Goal: Information Seeking & Learning: Learn about a topic

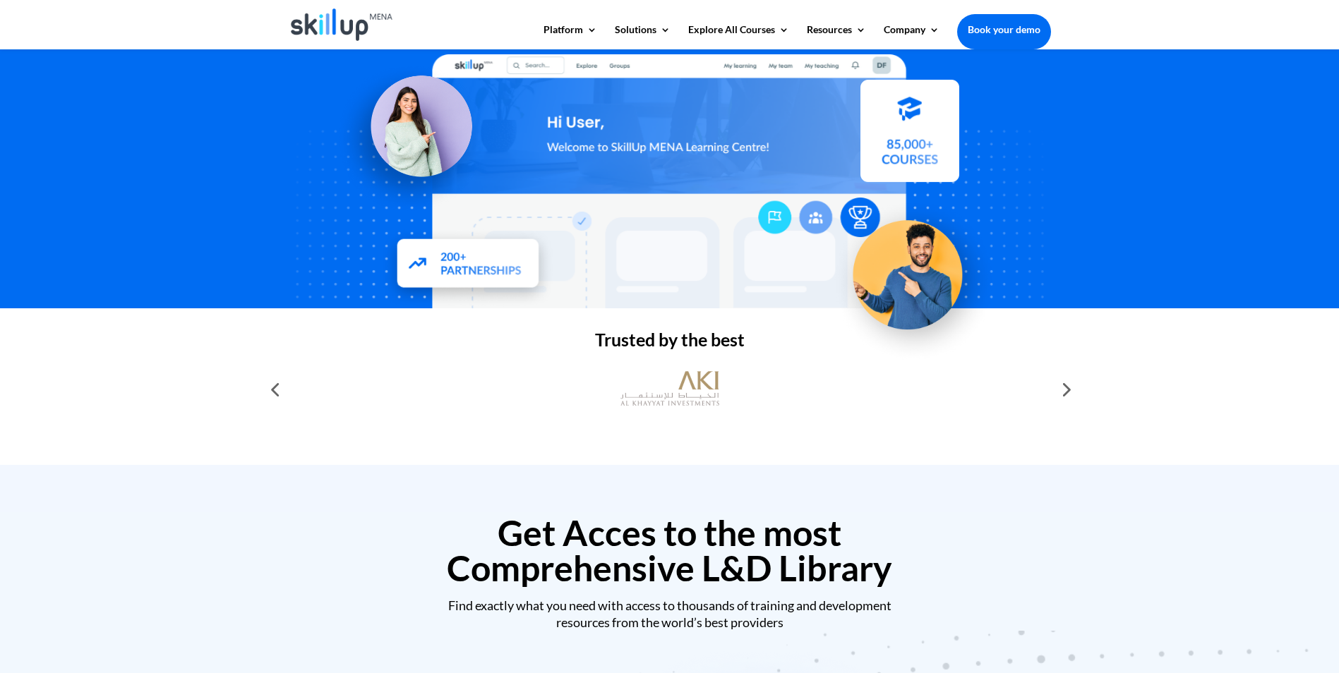
scroll to position [212, 0]
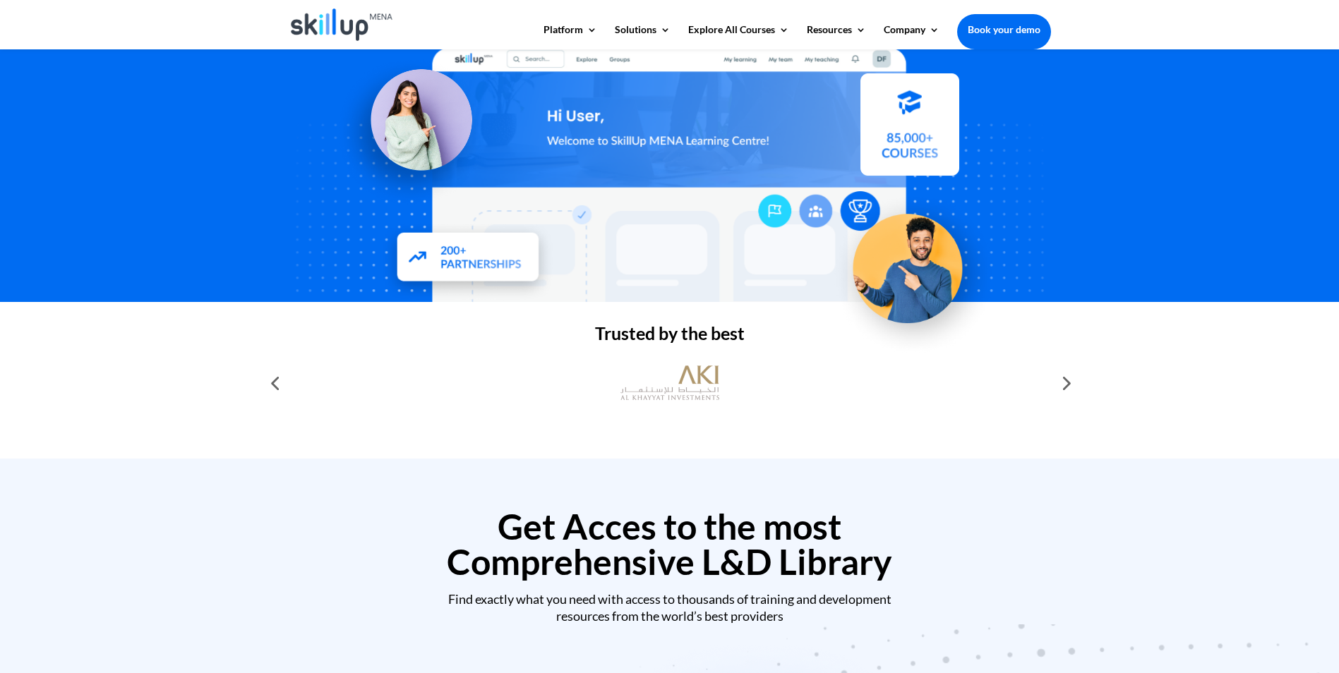
click at [1066, 383] on div at bounding box center [1065, 383] width 28 height 28
click at [1067, 390] on div at bounding box center [1065, 383] width 28 height 28
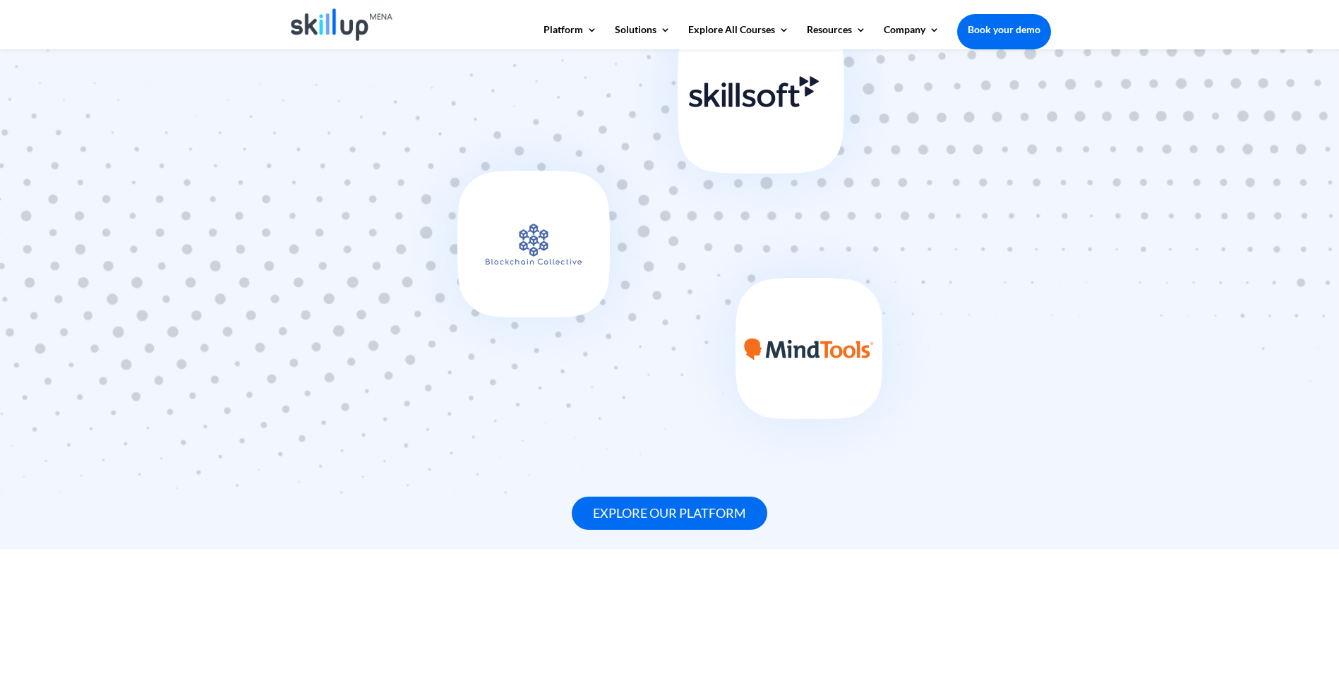
scroll to position [918, 0]
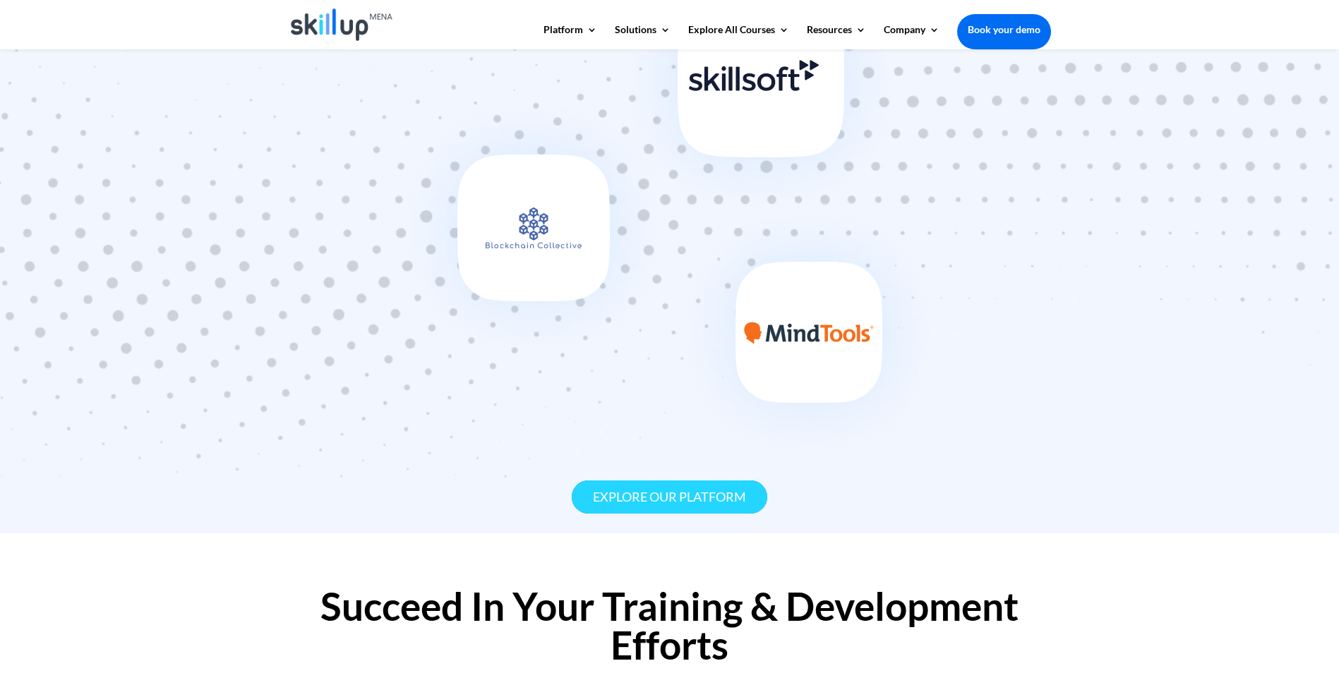
click at [717, 497] on link "Explore our platform" at bounding box center [670, 497] width 196 height 33
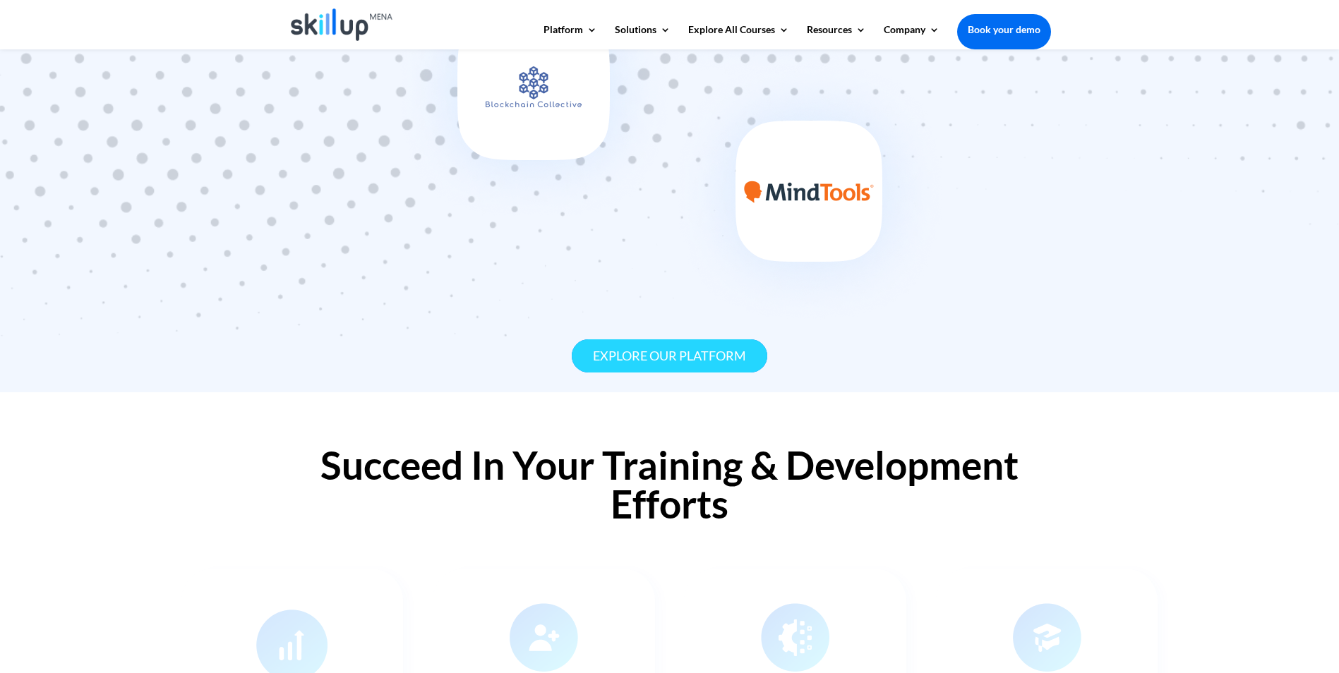
scroll to position [1057, 0]
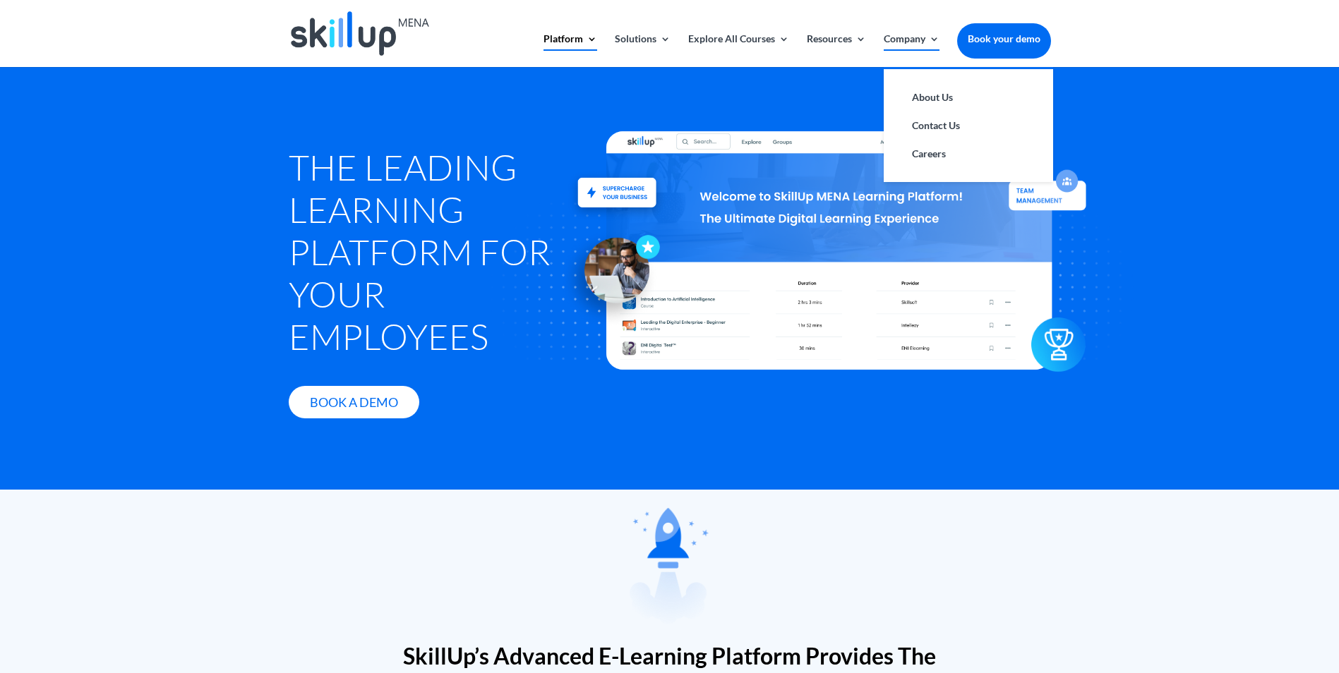
click at [911, 44] on link "Company" at bounding box center [912, 50] width 56 height 33
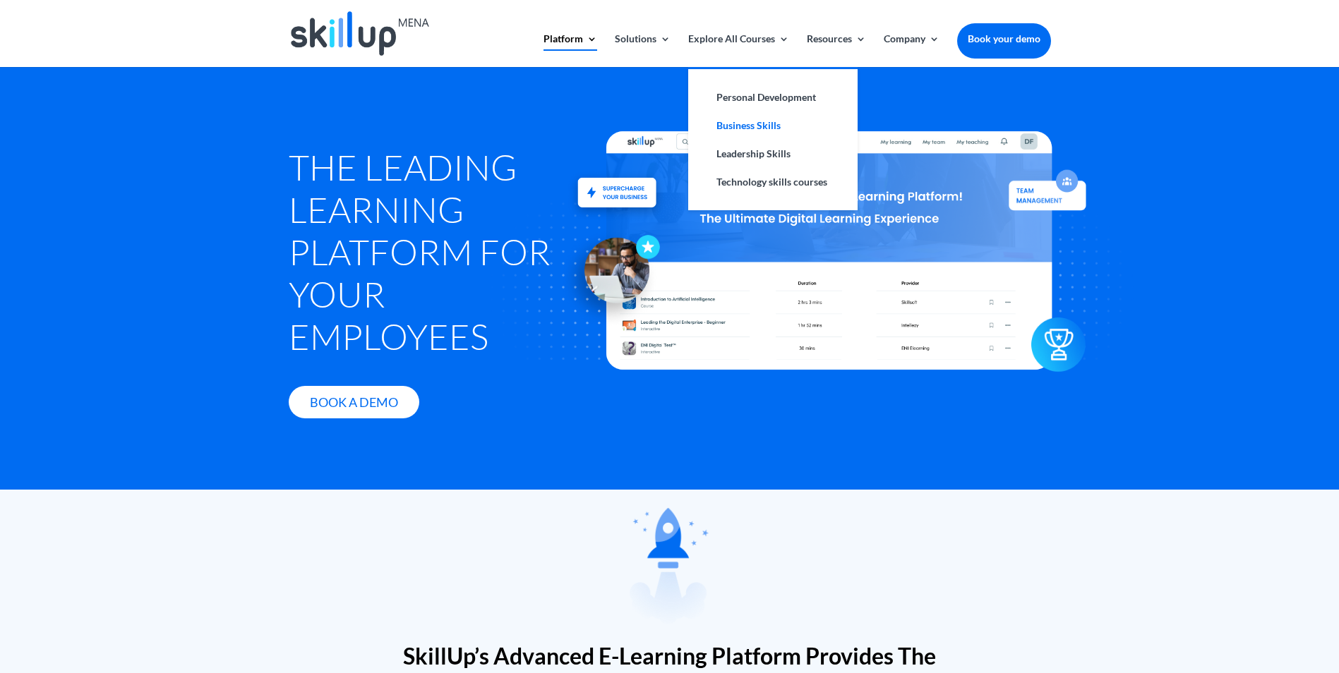
click at [743, 124] on link "Business Skills" at bounding box center [772, 126] width 141 height 28
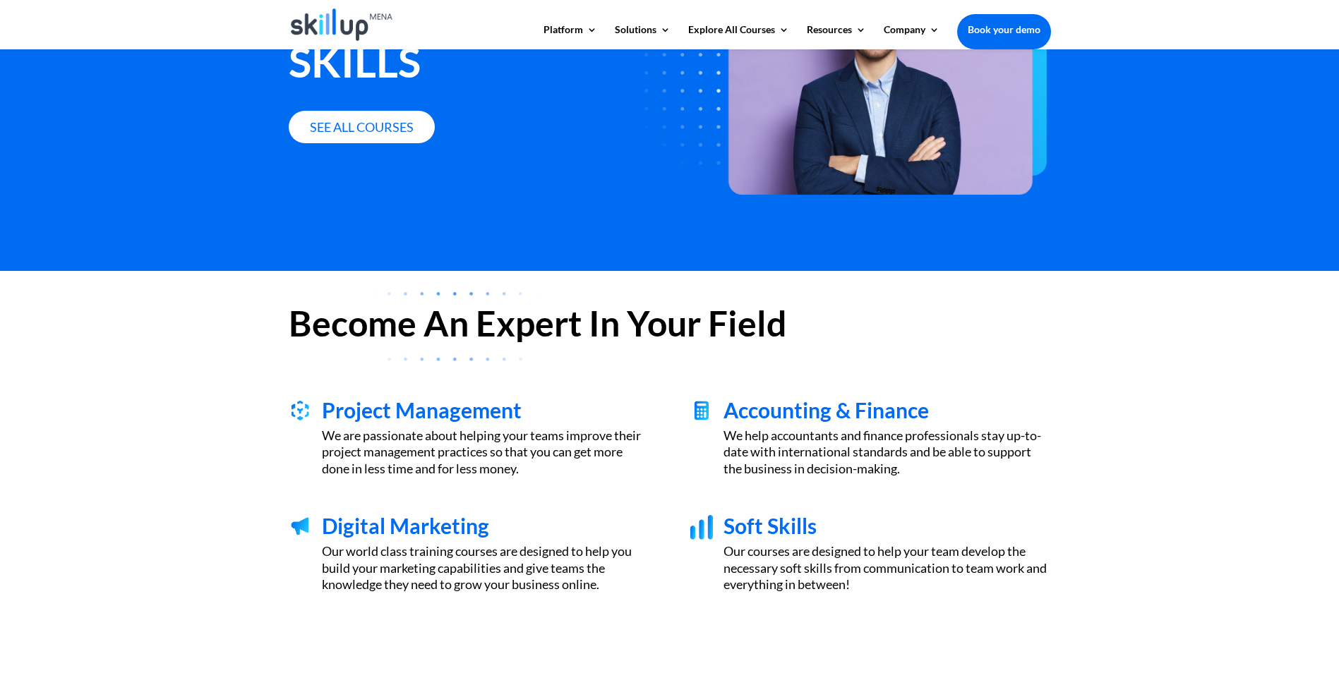
scroll to position [236, 0]
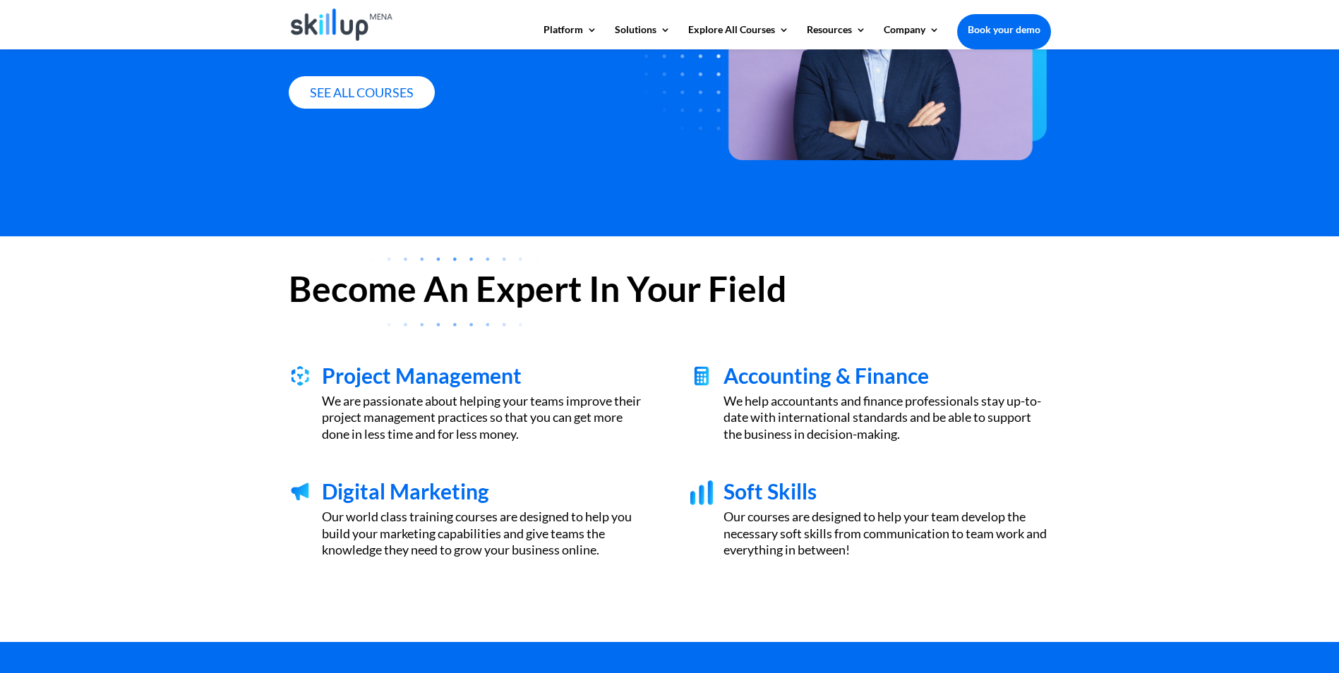
click at [1171, 104] on div "Upskill Your Business Skills See all courses" at bounding box center [669, 25] width 1339 height 424
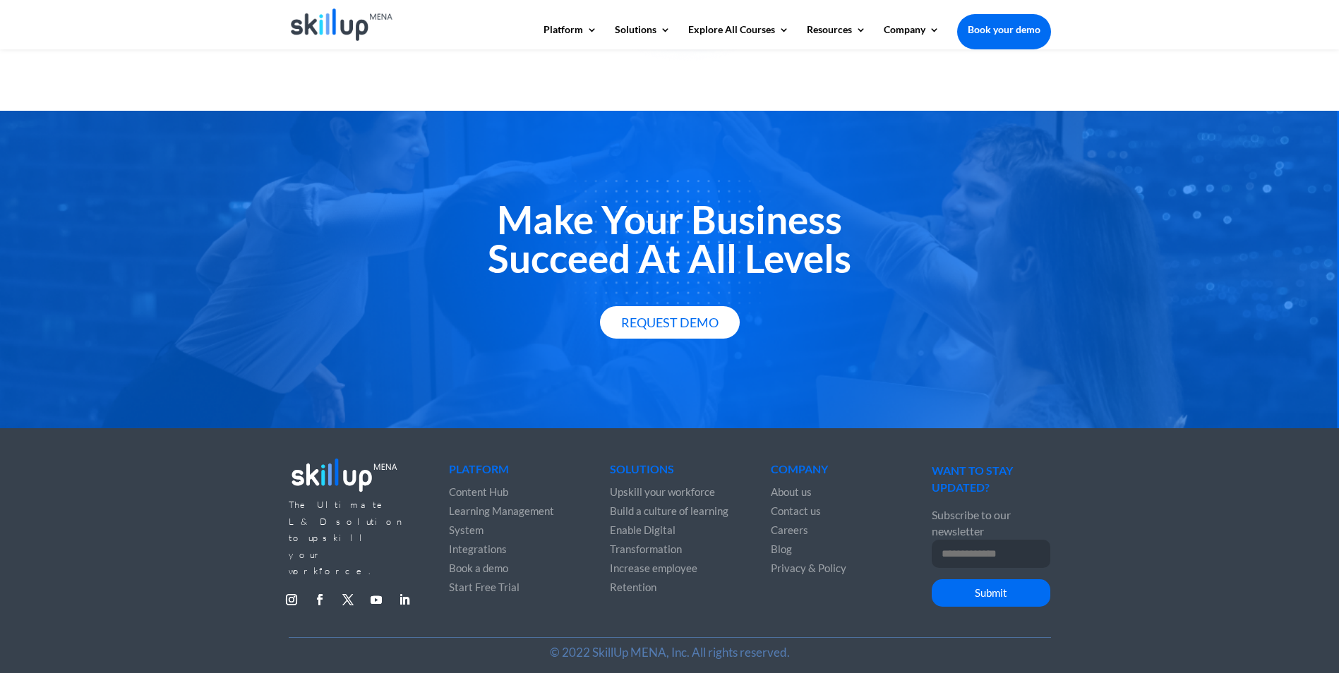
scroll to position [1803, 0]
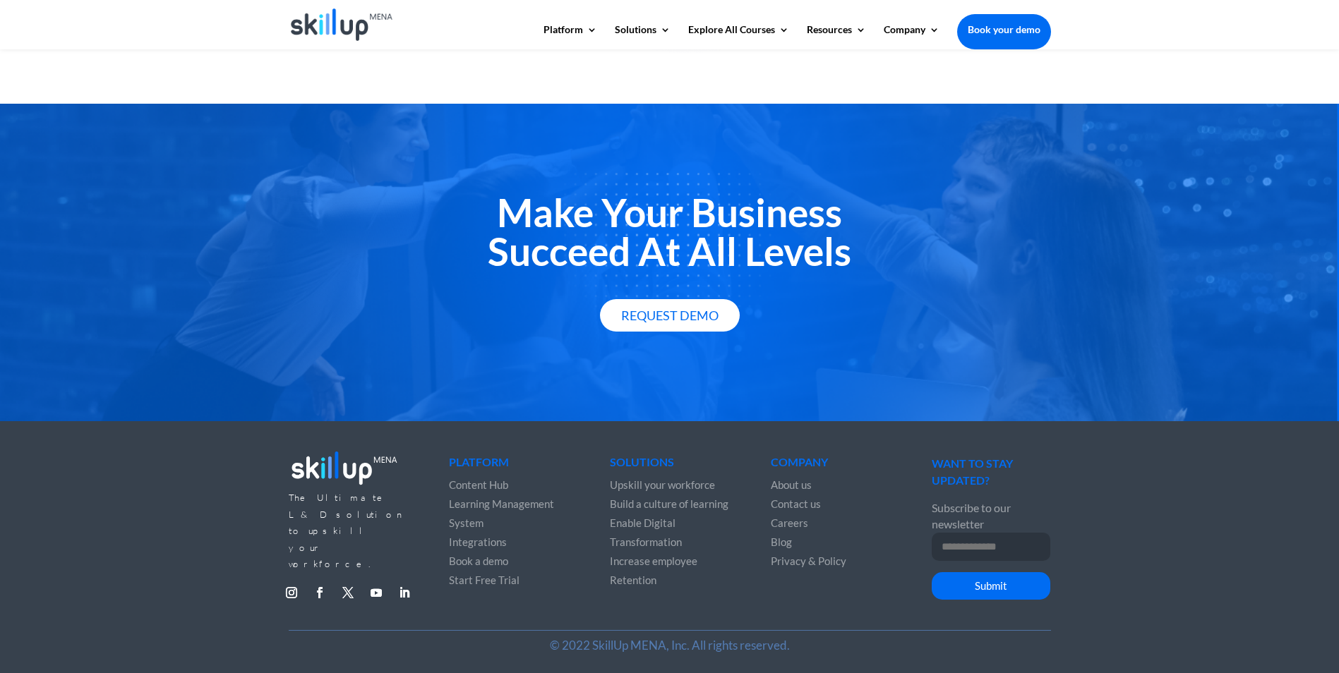
click at [469, 508] on span "Learning Management System" at bounding box center [501, 514] width 105 height 32
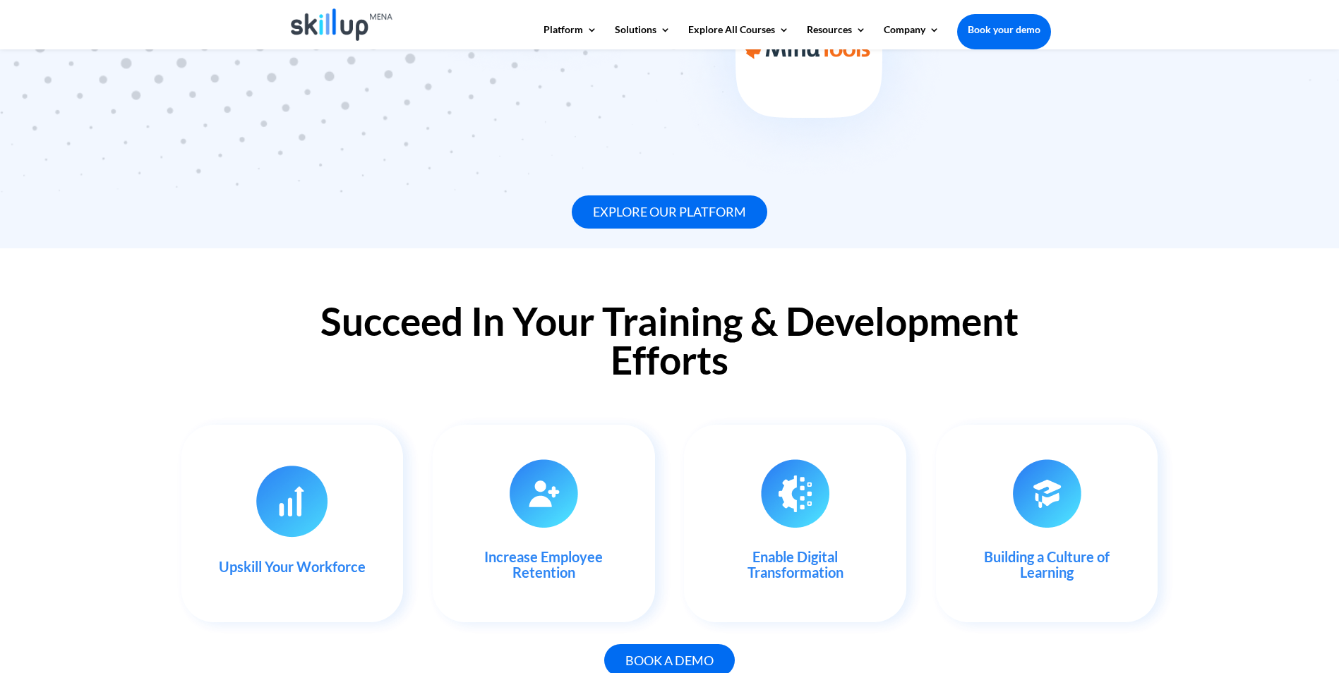
scroll to position [1200, 0]
